Goal: Find specific page/section: Find specific page/section

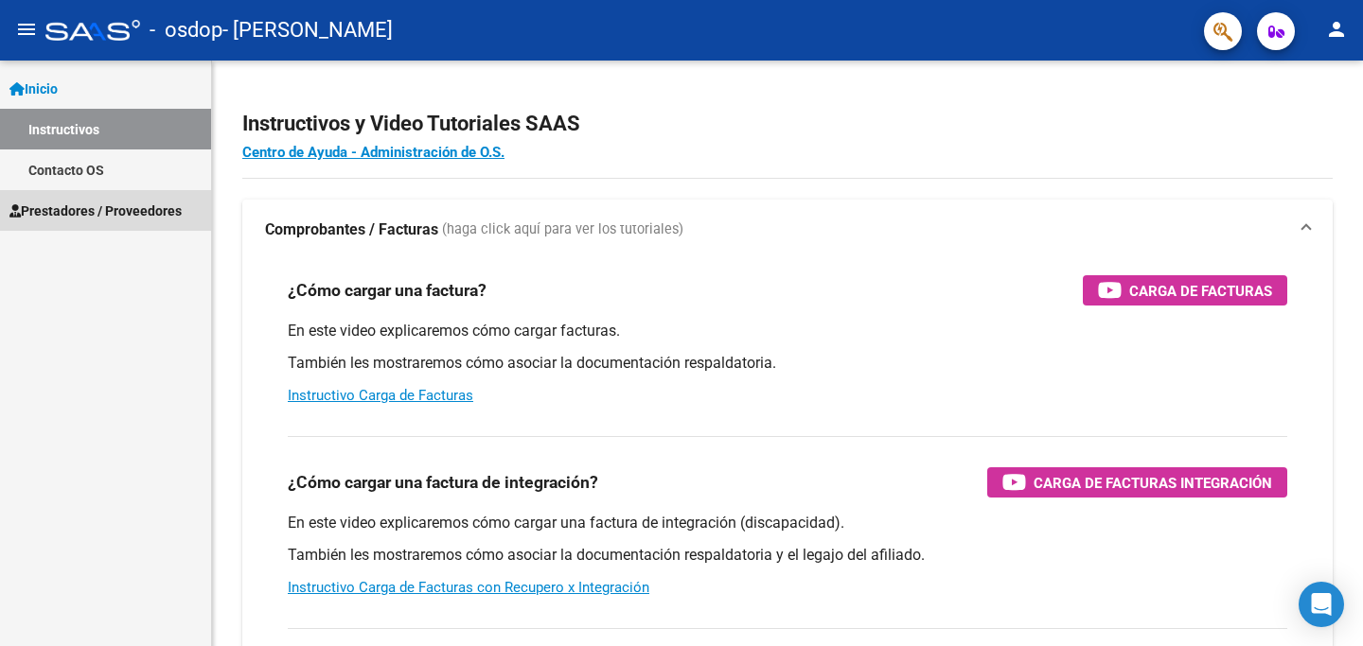
click at [68, 210] on span "Prestadores / Proveedores" at bounding box center [95, 211] width 172 height 21
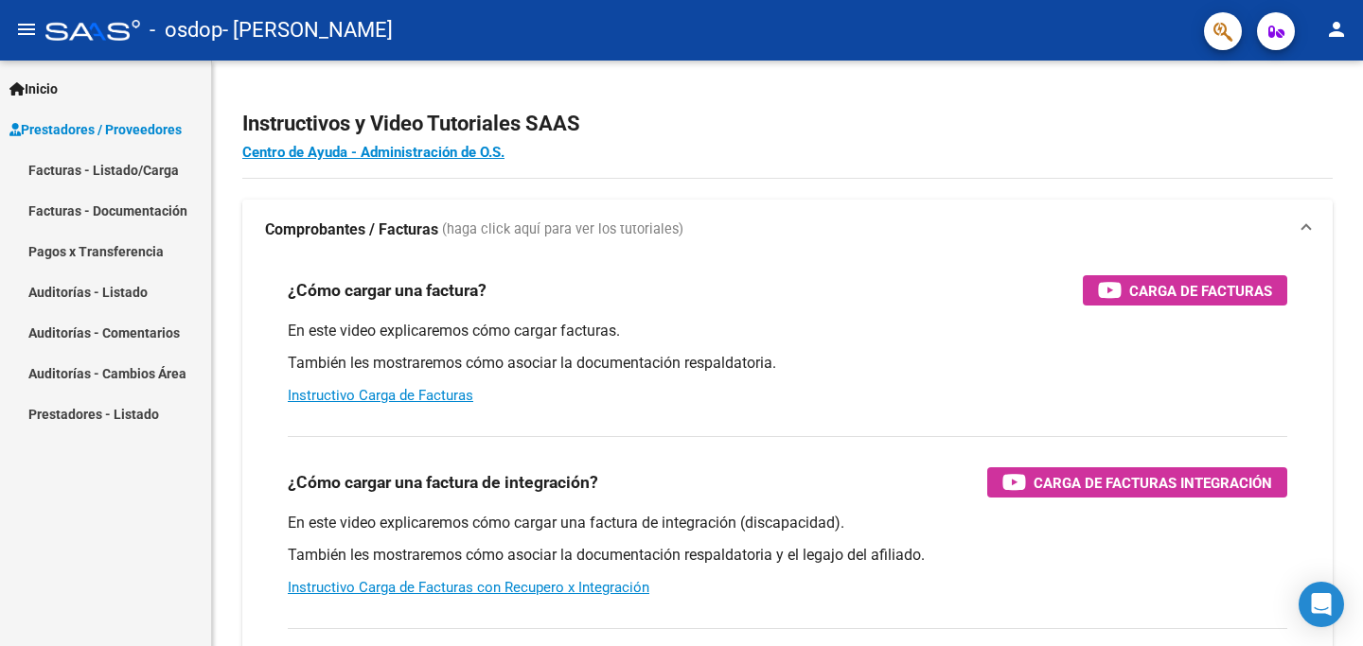
click at [97, 178] on link "Facturas - Listado/Carga" at bounding box center [105, 170] width 211 height 41
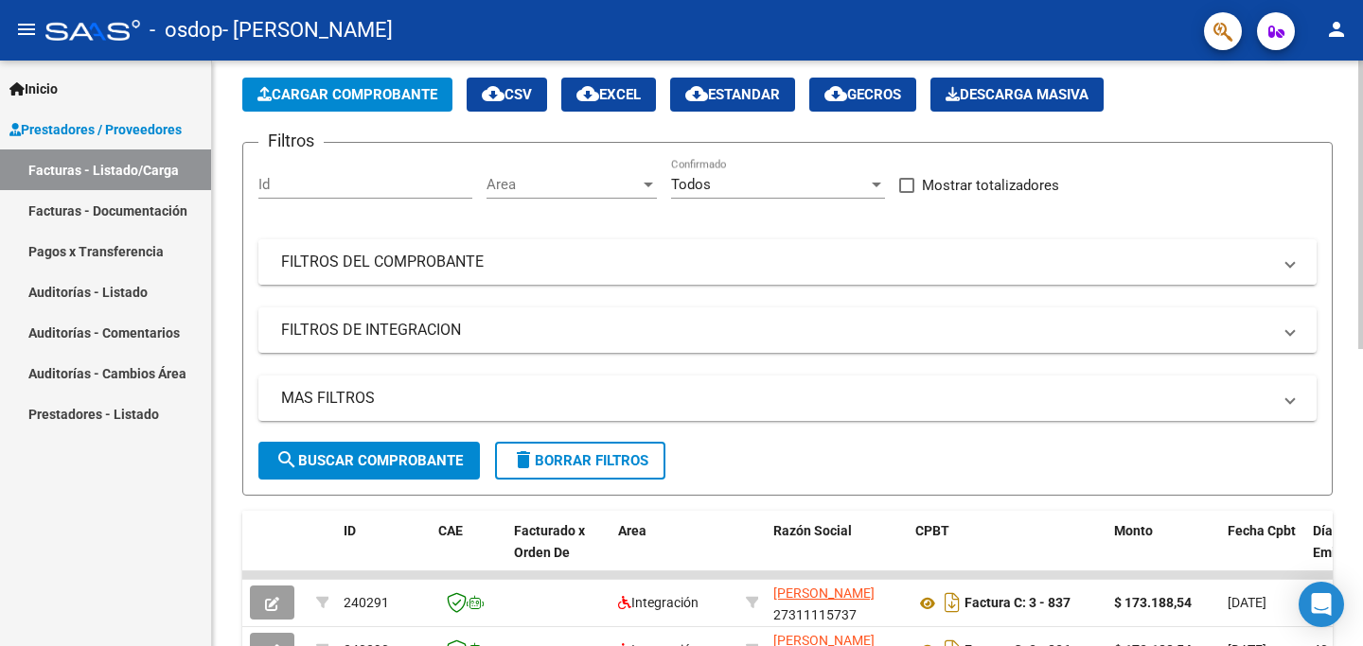
scroll to position [95, 0]
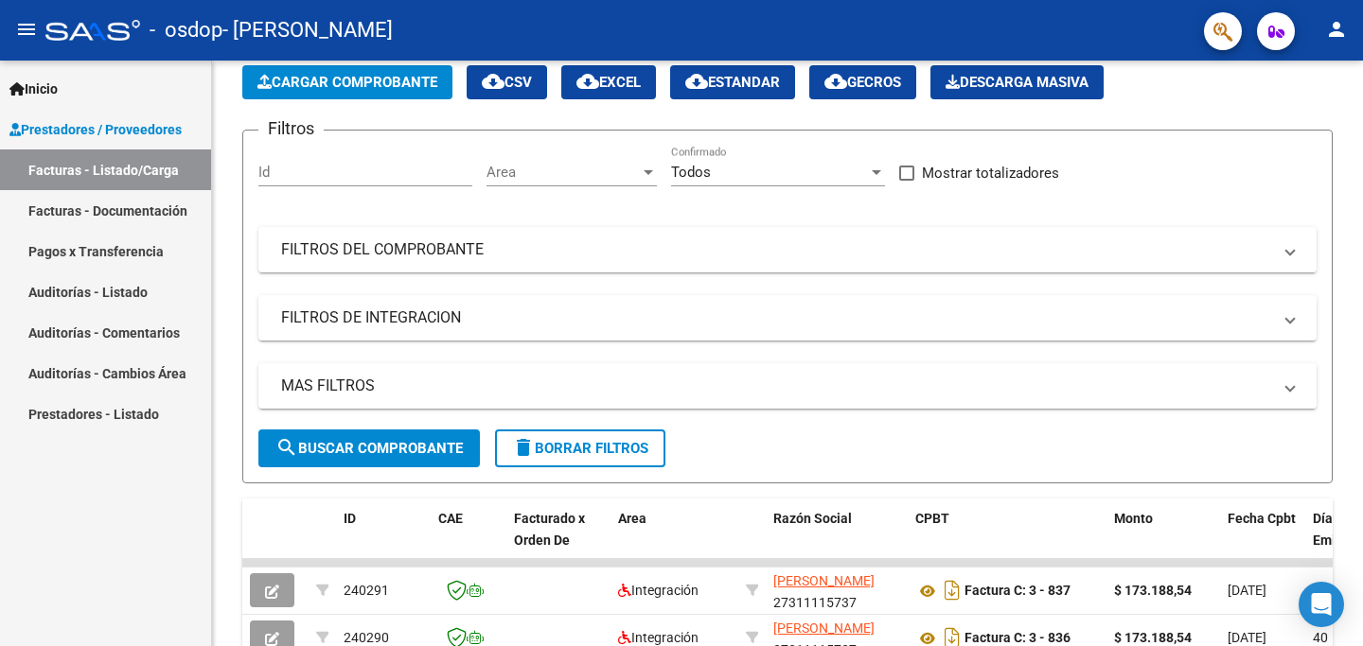
click at [162, 223] on link "Facturas - Documentación" at bounding box center [105, 210] width 211 height 41
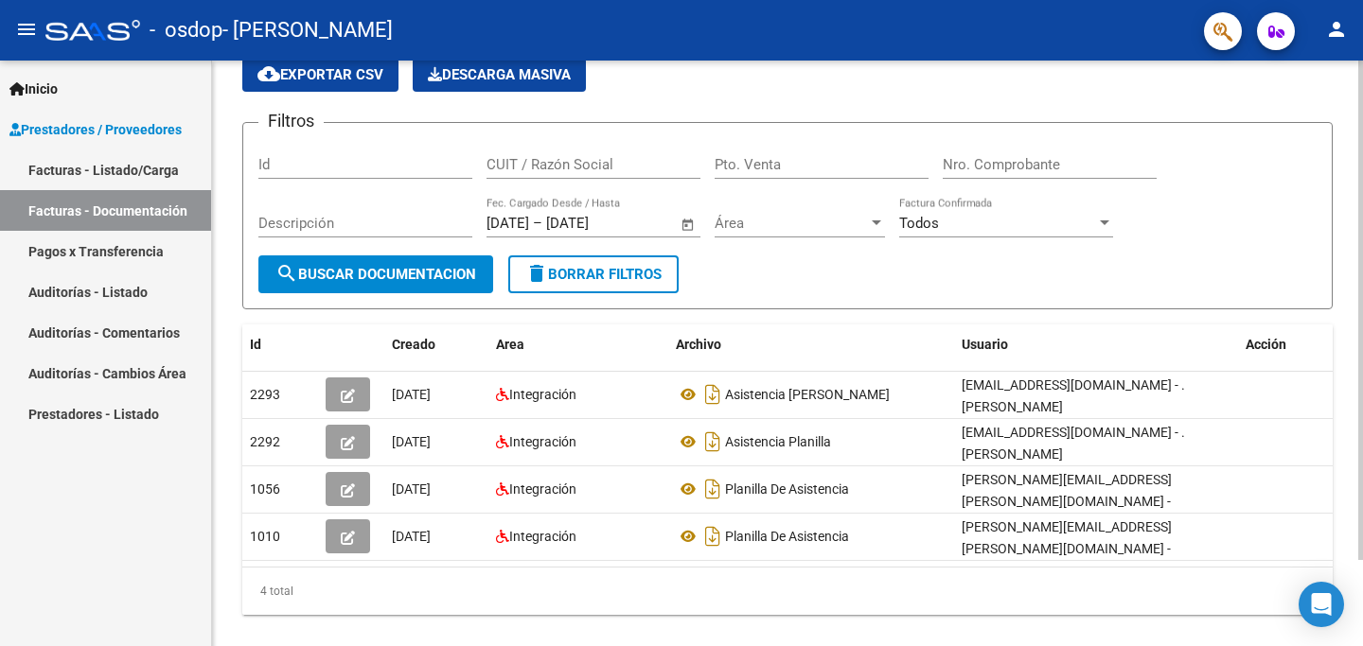
scroll to position [101, 0]
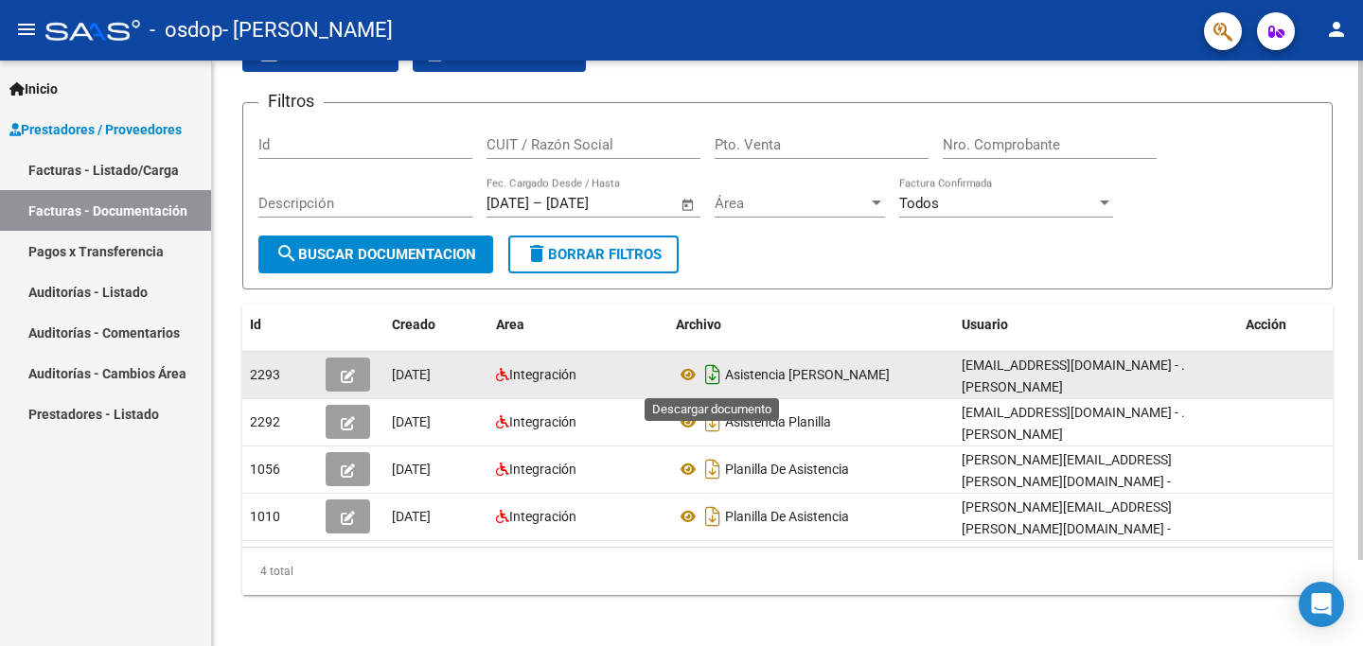
click at [717, 376] on icon "Descargar documento" at bounding box center [712, 375] width 25 height 30
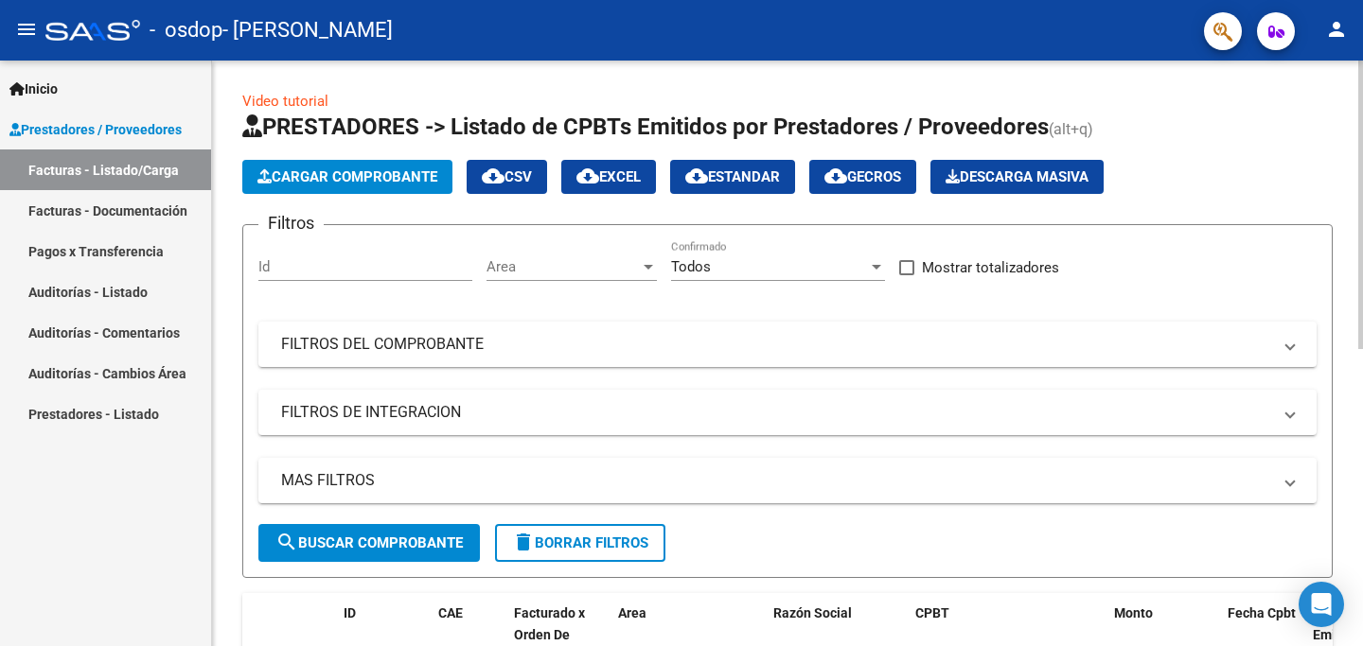
click at [92, 255] on link "Pagos x Transferencia" at bounding box center [105, 251] width 211 height 41
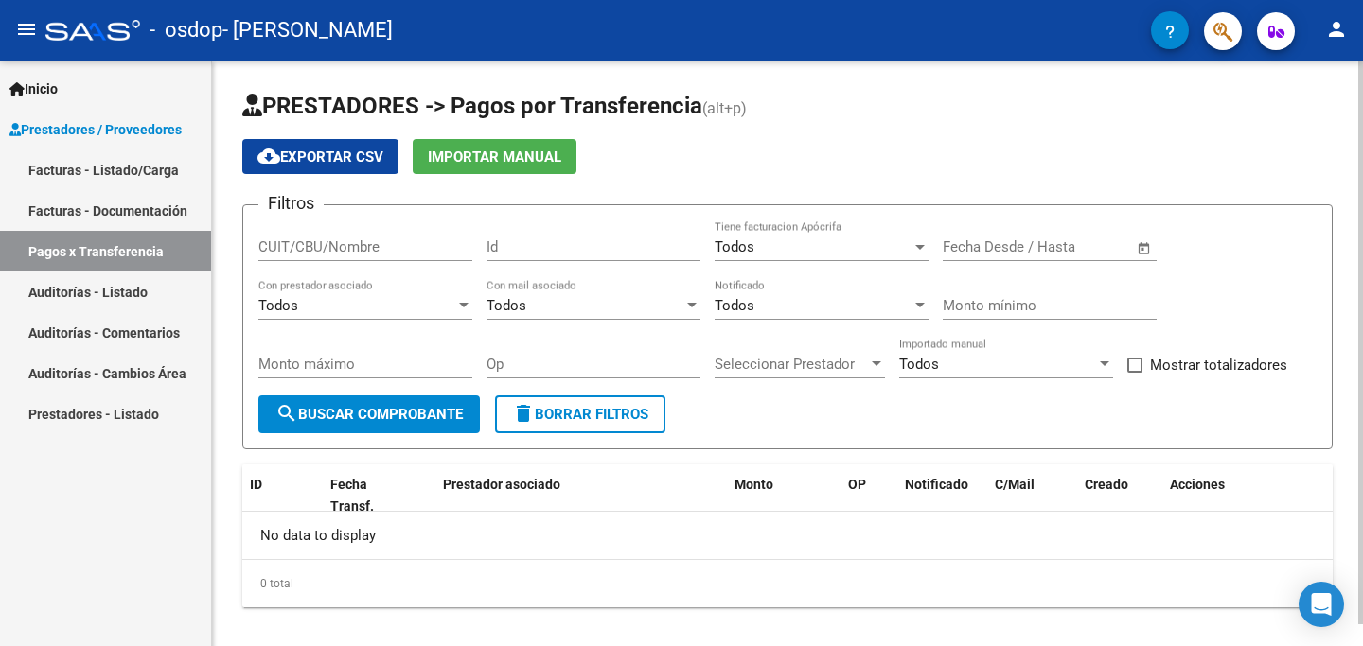
scroll to position [23, 0]
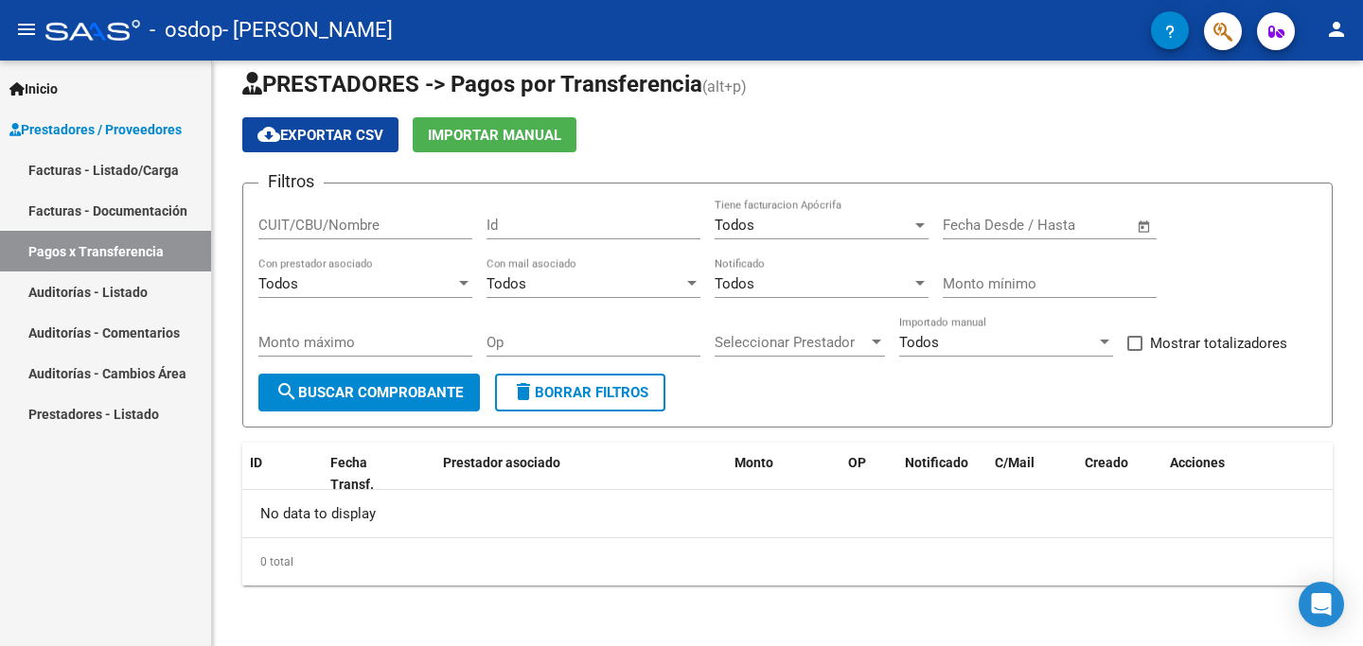
click at [124, 294] on link "Auditorías - Listado" at bounding box center [105, 292] width 211 height 41
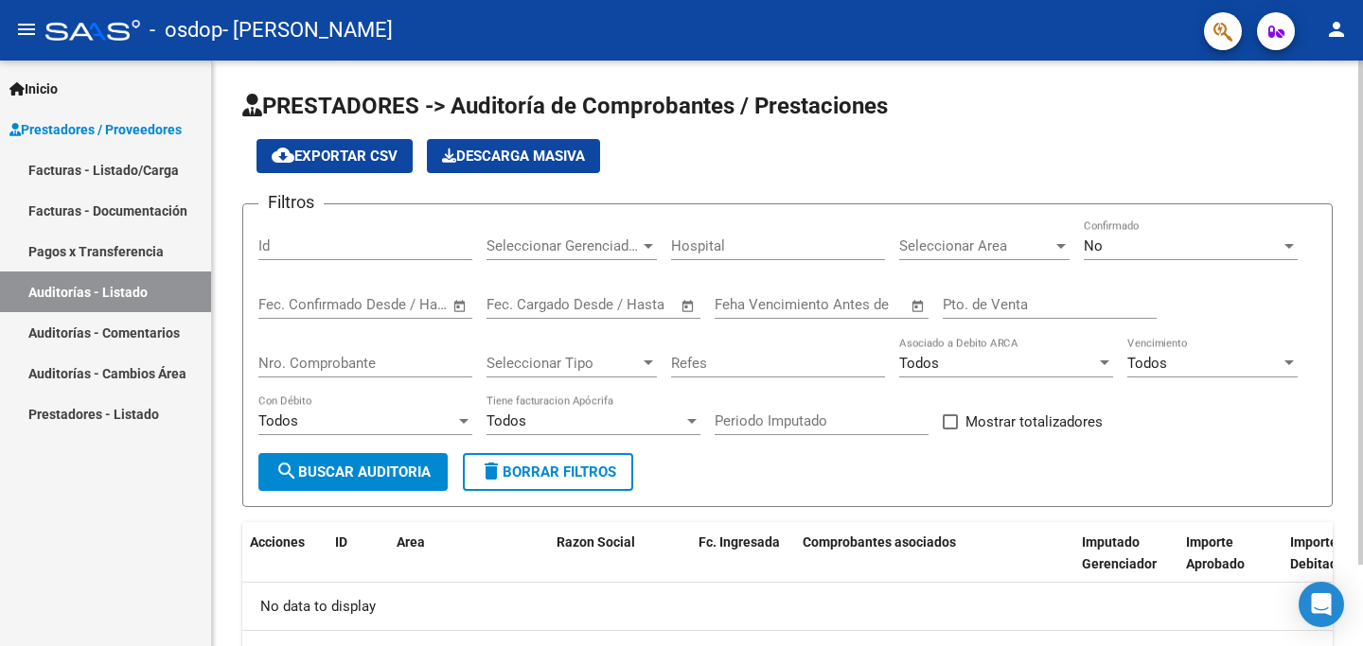
scroll to position [94, 0]
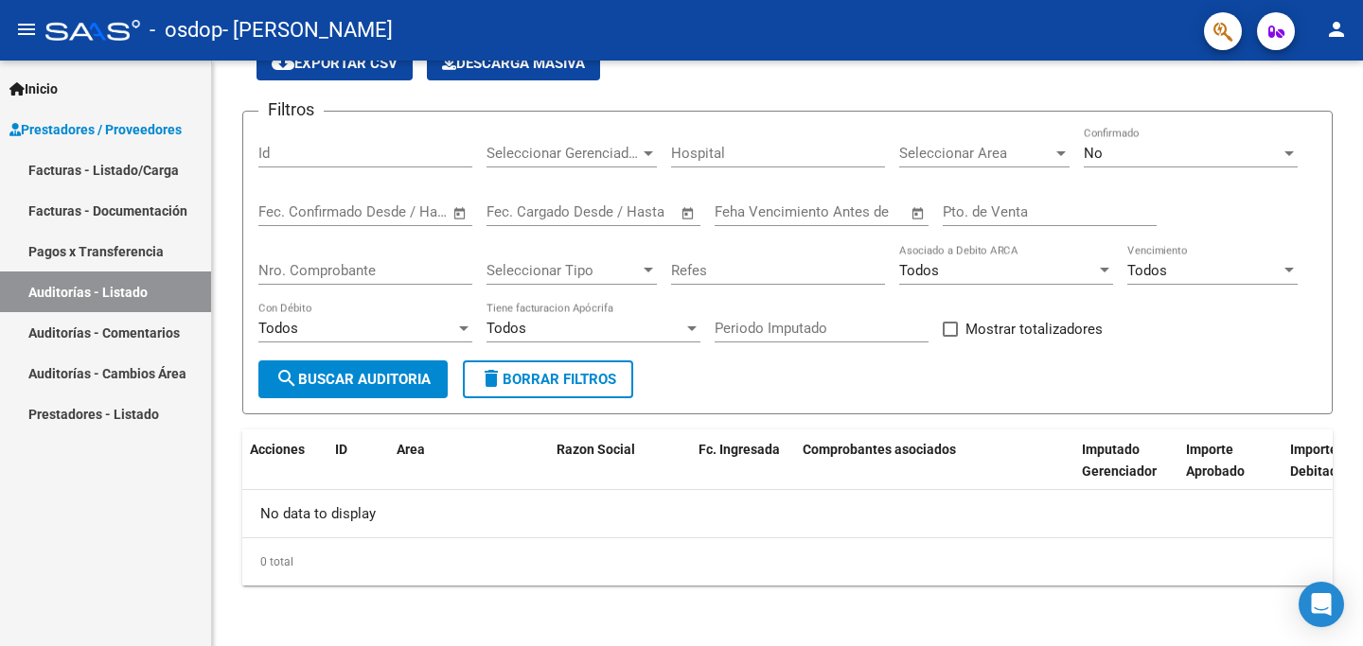
click at [155, 173] on link "Facturas - Listado/Carga" at bounding box center [105, 170] width 211 height 41
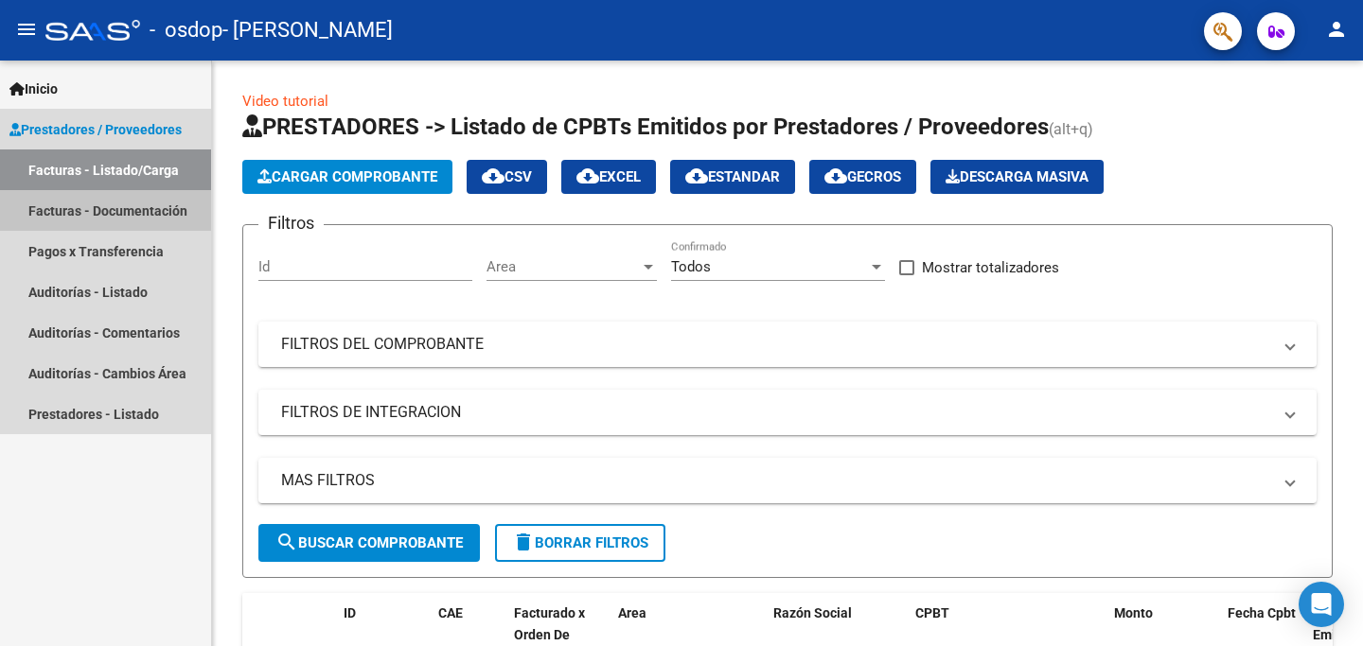
click at [158, 208] on link "Facturas - Documentación" at bounding box center [105, 210] width 211 height 41
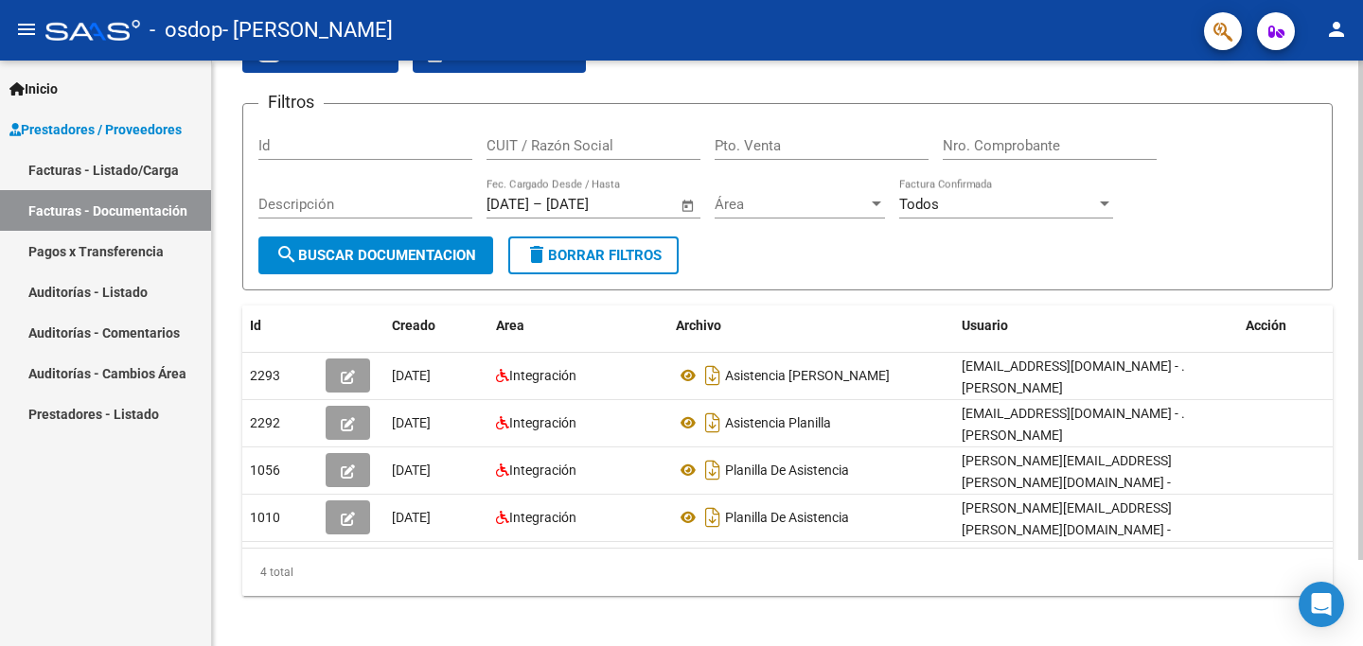
scroll to position [101, 0]
click at [443, 257] on span "search Buscar Documentacion" at bounding box center [375, 254] width 201 height 17
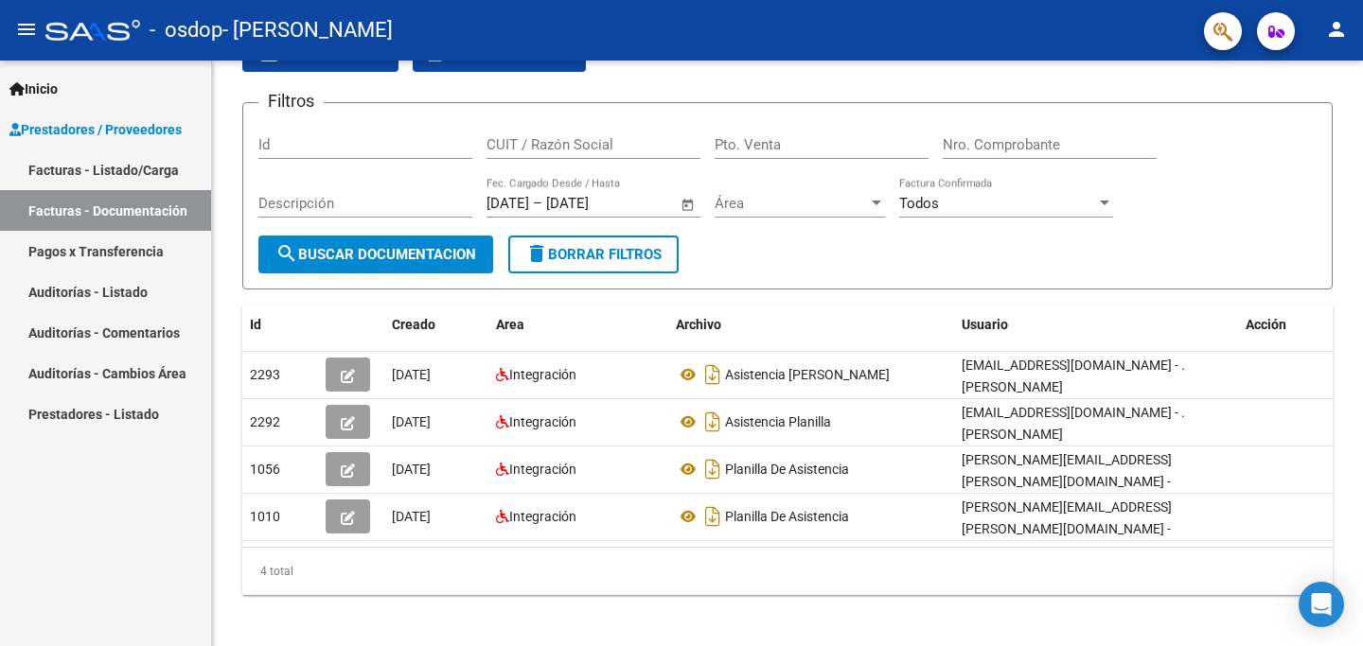
click at [97, 176] on link "Facturas - Listado/Carga" at bounding box center [105, 170] width 211 height 41
